Goal: Information Seeking & Learning: Learn about a topic

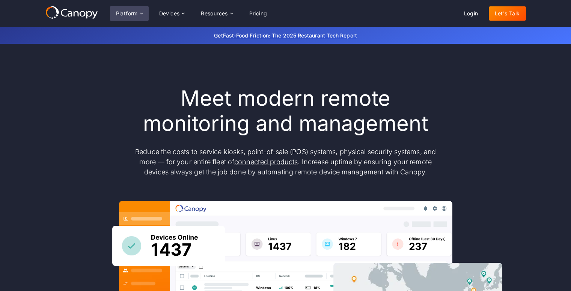
click at [136, 14] on div "Platform" at bounding box center [127, 13] width 22 height 5
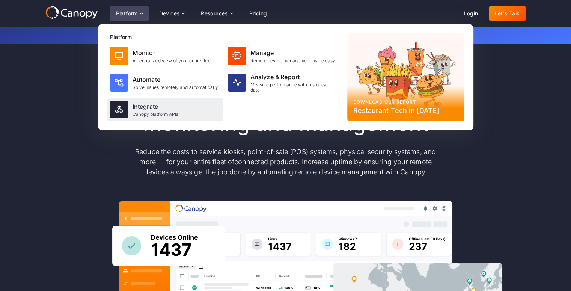
click at [120, 111] on img at bounding box center [119, 109] width 9 height 9
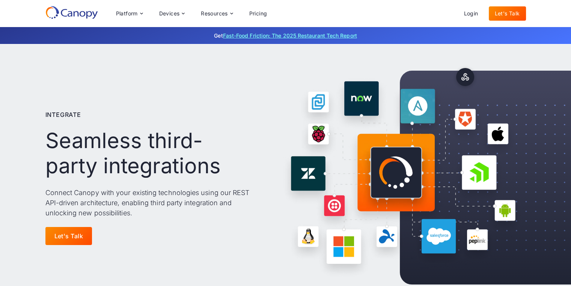
click at [249, 35] on link "Fast-Food Friction: The 2025 Restaurant Tech Report" at bounding box center [290, 35] width 134 height 6
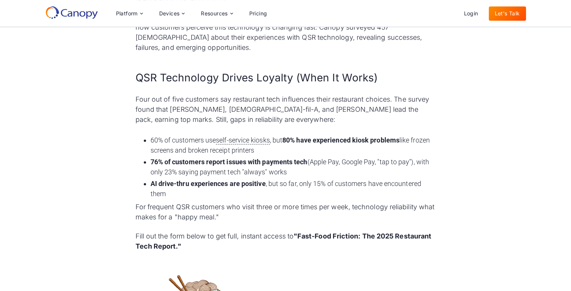
scroll to position [382, 0]
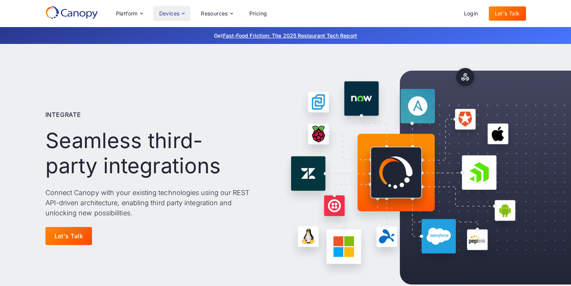
click at [174, 14] on div "Devices" at bounding box center [169, 13] width 21 height 5
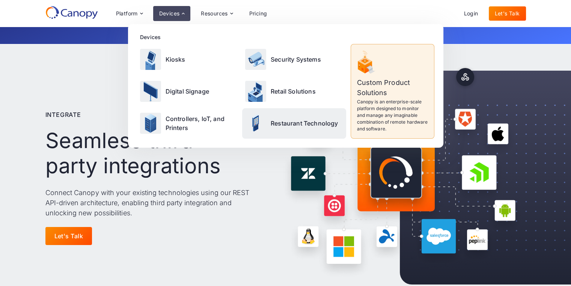
click at [294, 122] on p "Restaurant Technology" at bounding box center [304, 123] width 67 height 9
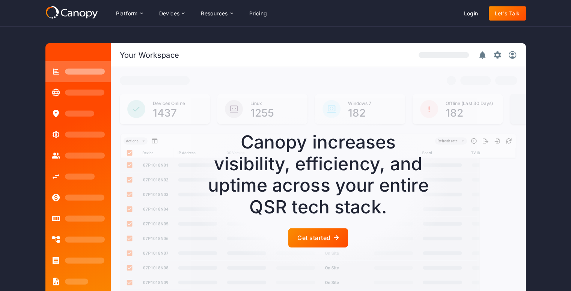
scroll to position [1904, 0]
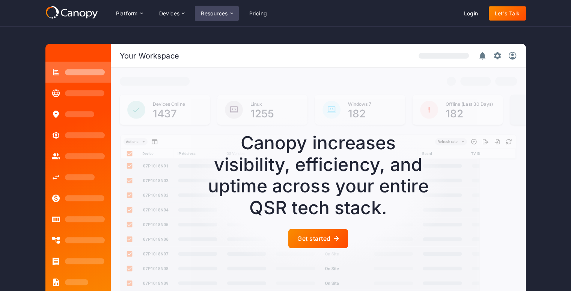
click at [216, 15] on div "Resources" at bounding box center [214, 13] width 27 height 5
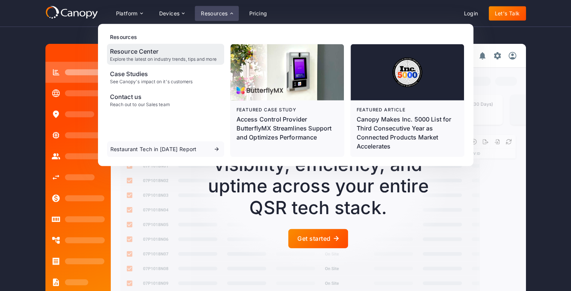
click at [134, 50] on div "Resource Center" at bounding box center [163, 51] width 107 height 9
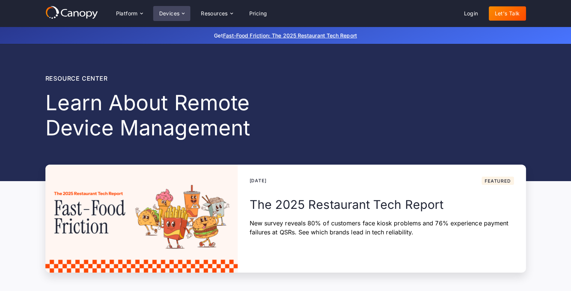
click at [171, 15] on div "Devices" at bounding box center [169, 13] width 21 height 5
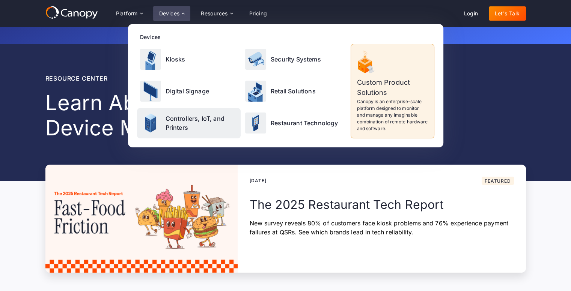
click at [174, 120] on p "Controllers, IoT, and Printers" at bounding box center [202, 123] width 72 height 18
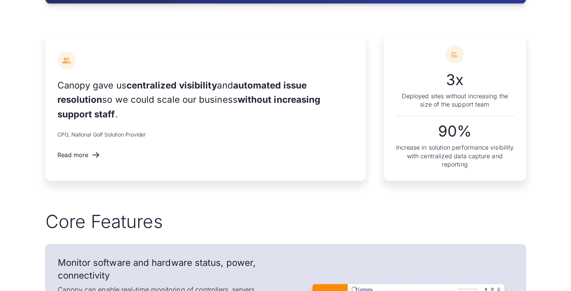
scroll to position [773, 0]
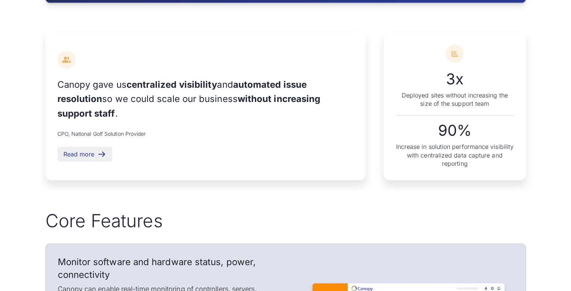
click at [96, 147] on link "Read more" at bounding box center [84, 154] width 55 height 15
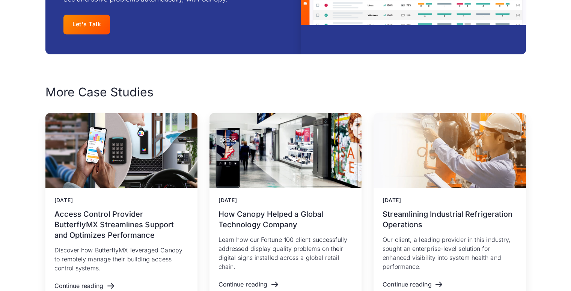
scroll to position [1400, 0]
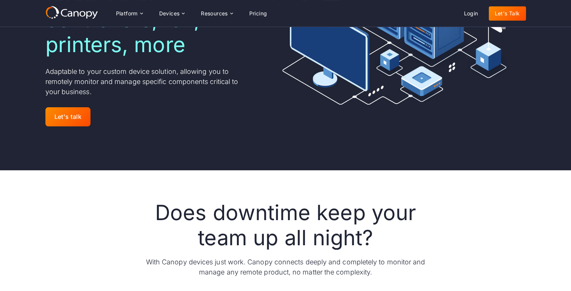
scroll to position [169, 0]
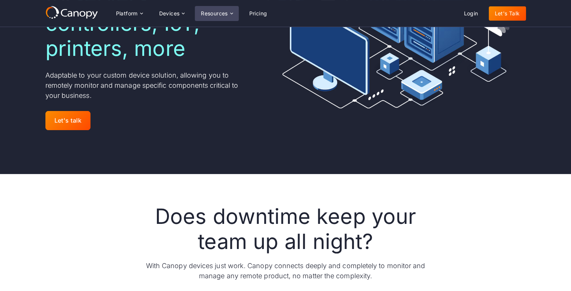
click at [224, 14] on div "Resources" at bounding box center [214, 13] width 27 height 5
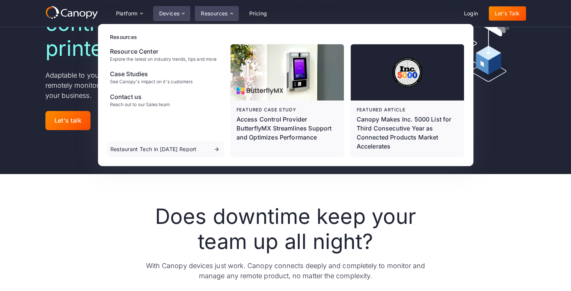
click at [170, 15] on div "Devices" at bounding box center [169, 13] width 21 height 5
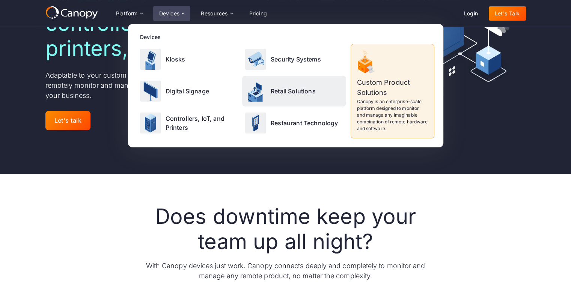
click at [286, 93] on p "Retail Solutions" at bounding box center [293, 91] width 45 height 9
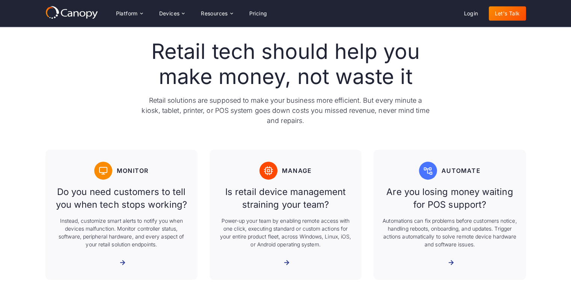
scroll to position [291, 0]
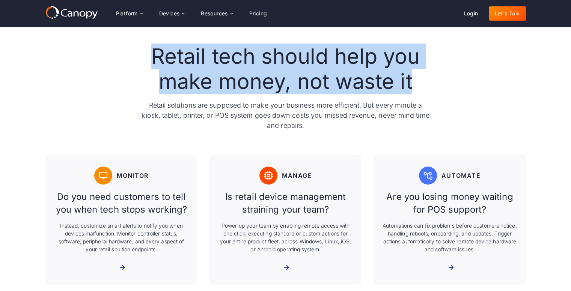
drag, startPoint x: 153, startPoint y: 54, endPoint x: 424, endPoint y: 82, distance: 271.8
click at [424, 82] on h2 "Retail tech should help you make money, not waste it" at bounding box center [286, 69] width 288 height 50
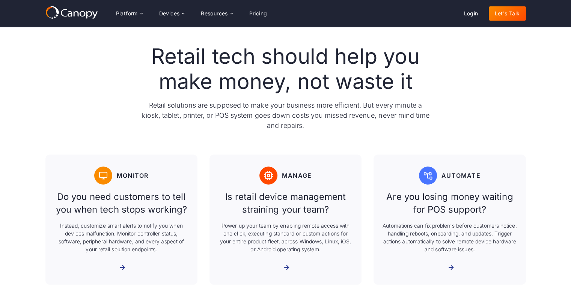
click at [148, 103] on p "Retail solutions are supposed to make your business more efficient. But every m…" at bounding box center [286, 115] width 288 height 30
click at [146, 107] on p "Retail solutions are supposed to make your business more efficient. But every m…" at bounding box center [286, 115] width 288 height 30
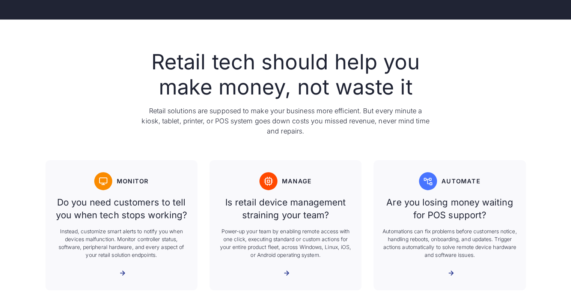
scroll to position [285, 0]
